Goal: Submit feedback/report problem

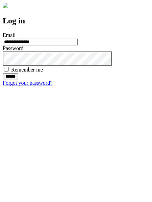
type input "**********"
click at [18, 80] on input "******" at bounding box center [11, 76] width 16 height 7
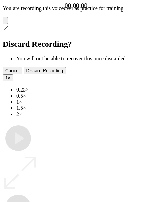
type input "**********"
